Goal: Transaction & Acquisition: Obtain resource

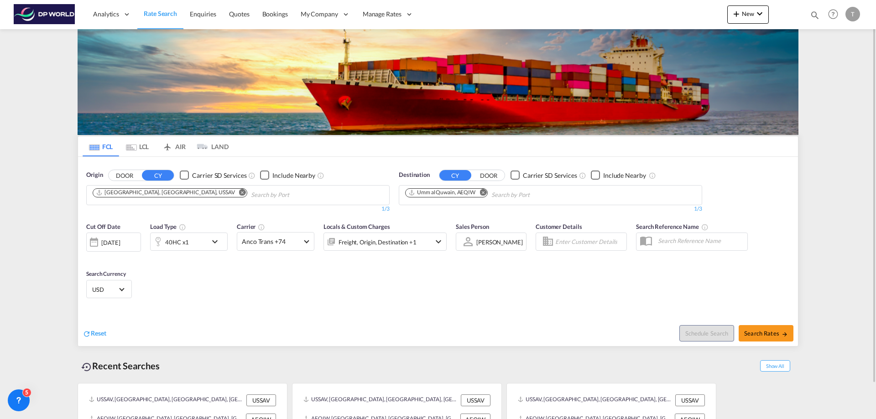
click at [239, 193] on md-icon "Remove" at bounding box center [242, 192] width 7 height 7
click at [165, 193] on input "Chips input." at bounding box center [136, 195] width 87 height 15
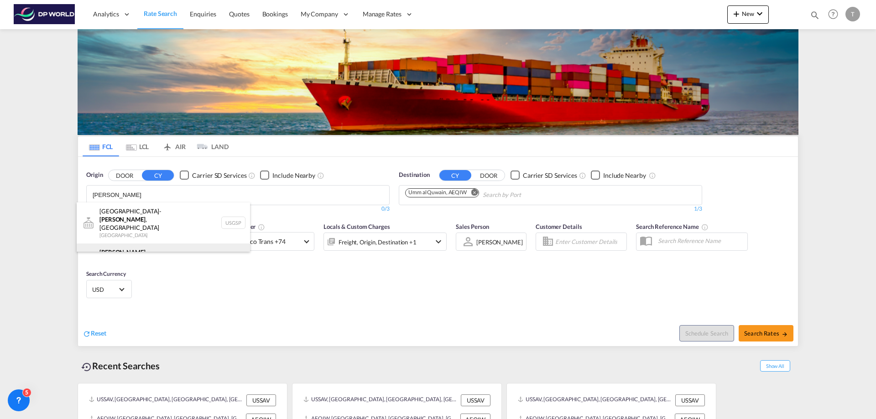
type input "[PERSON_NAME]"
click at [121, 244] on div "Greer , [GEOGRAPHIC_DATA] [GEOGRAPHIC_DATA] USGXX" at bounding box center [163, 260] width 173 height 33
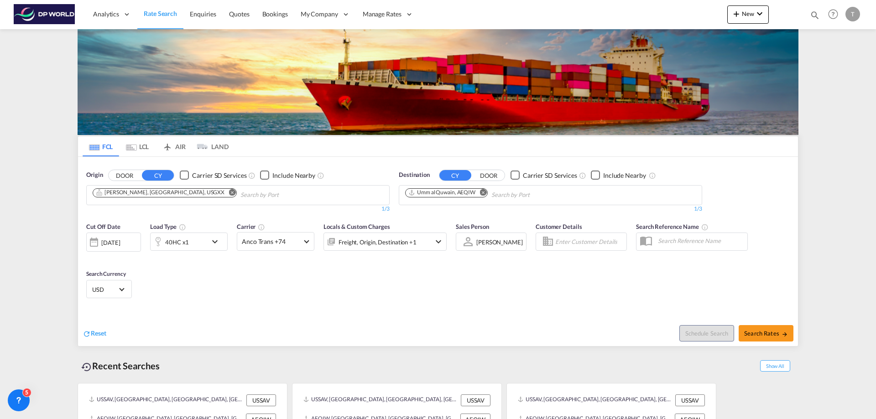
click at [483, 192] on md-icon "Remove" at bounding box center [483, 192] width 7 height 7
click at [483, 192] on input "Chips input." at bounding box center [448, 195] width 87 height 15
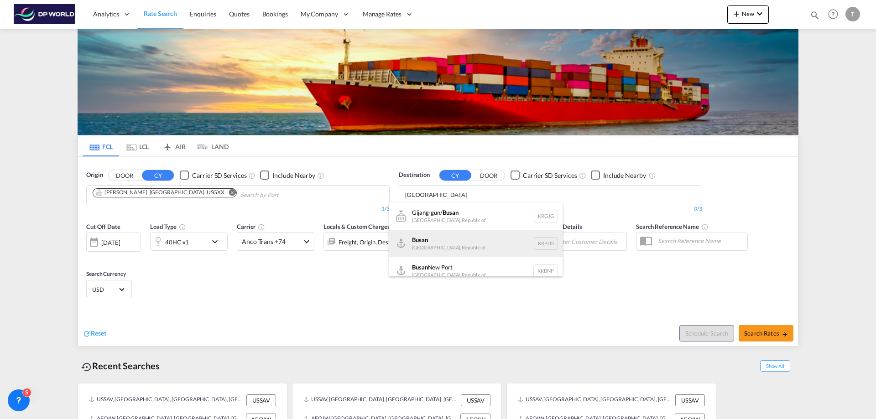
type input "[GEOGRAPHIC_DATA]"
click at [424, 243] on div "Busan Korea, Republic of KRPUS" at bounding box center [475, 243] width 173 height 27
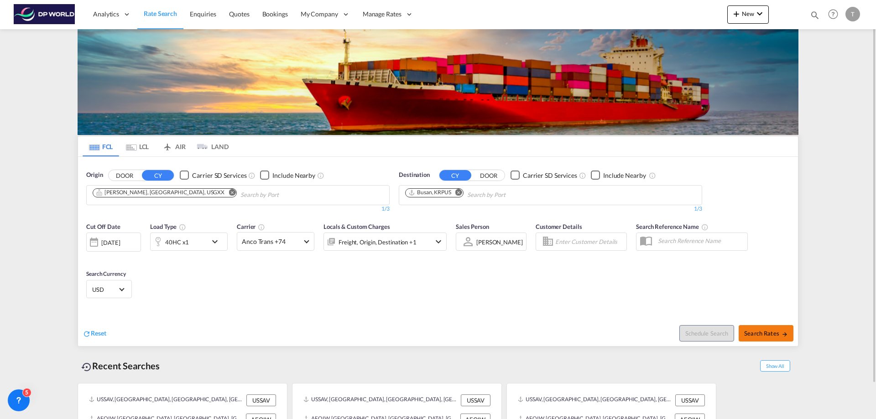
click at [765, 335] on span "Search Rates" at bounding box center [766, 333] width 44 height 7
type input "USGXX to KRPUS / [DATE]"
